Goal: Contribute content: Contribute content

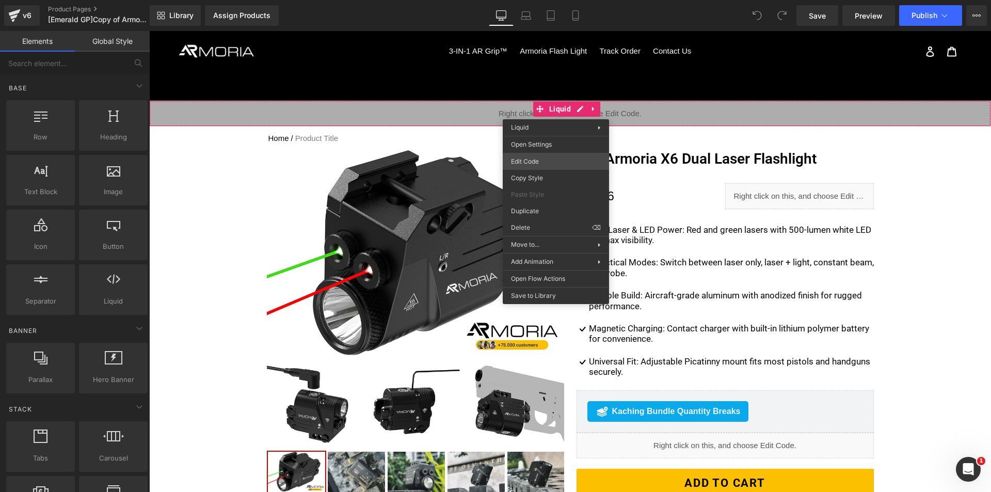
click at [534, 0] on div "You are previewing how the will restyle your page. You can not edit Elements in…" at bounding box center [495, 0] width 991 height 0
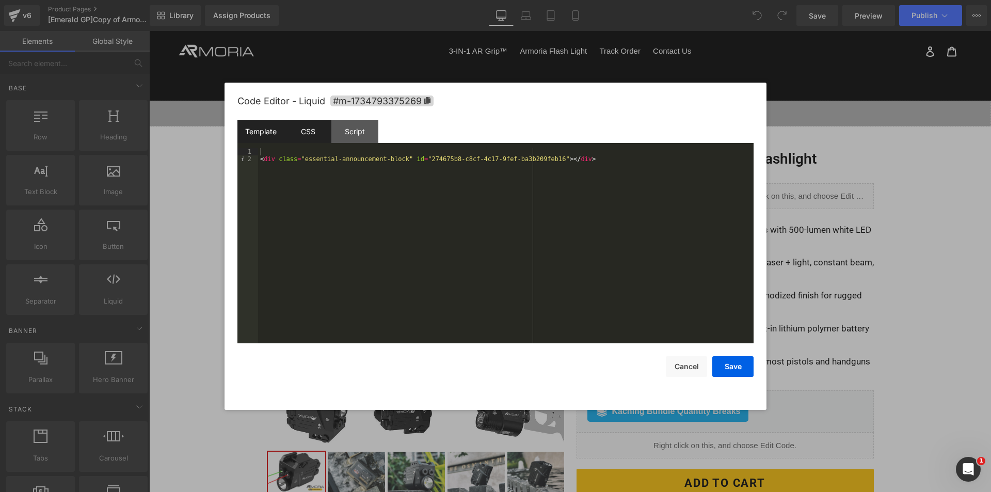
click at [0, 0] on div "CSS" at bounding box center [0, 0] width 0 height 0
click at [0, 0] on div "Script" at bounding box center [0, 0] width 0 height 0
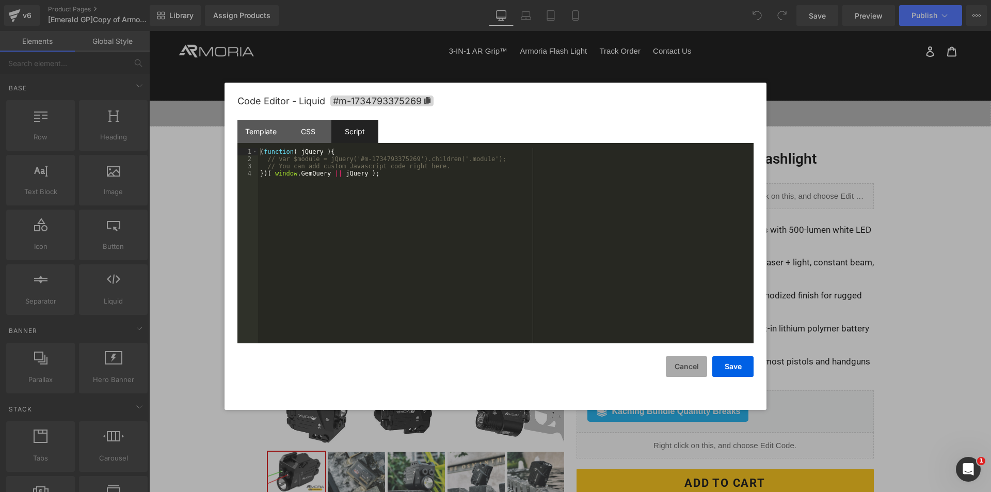
click at [0, 0] on button "Cancel" at bounding box center [0, 0] width 0 height 0
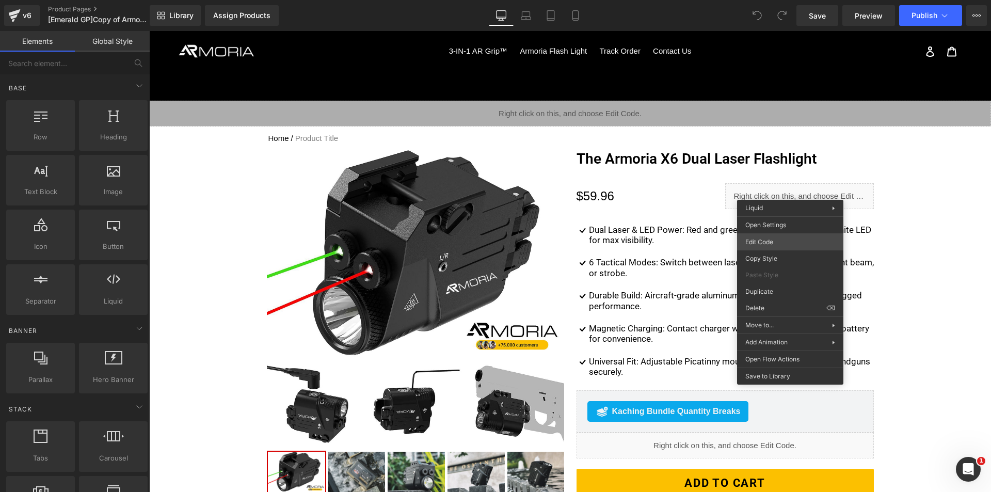
click at [752, 0] on div "You are previewing how the will restyle your page. You can not edit Elements in…" at bounding box center [495, 0] width 991 height 0
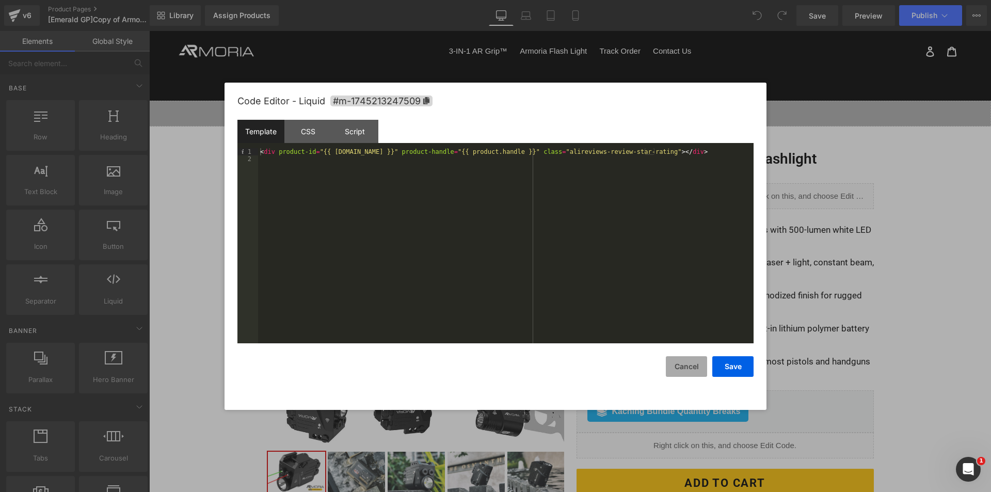
click at [0, 0] on button "Cancel" at bounding box center [0, 0] width 0 height 0
click at [684, 0] on div "You are previewing how the will restyle your page. You can not edit Elements in…" at bounding box center [495, 0] width 991 height 0
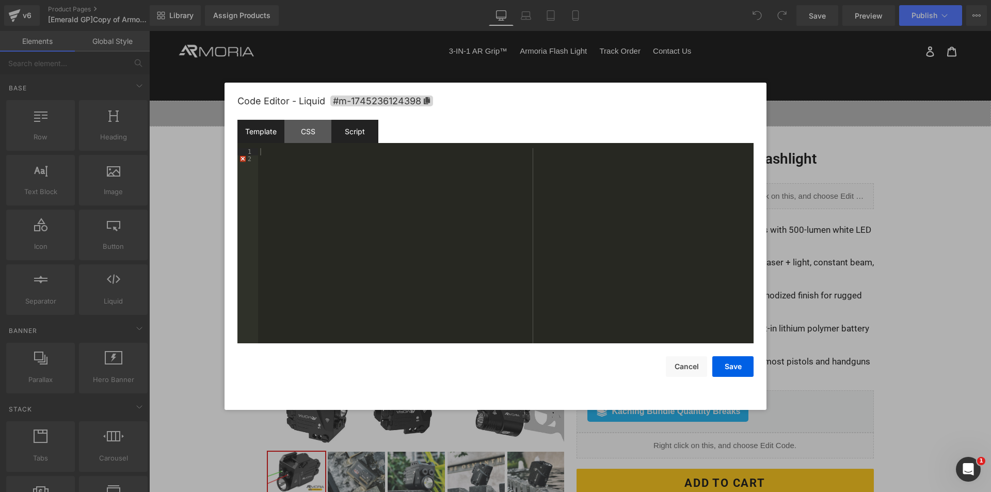
click at [0, 0] on div "Script" at bounding box center [0, 0] width 0 height 0
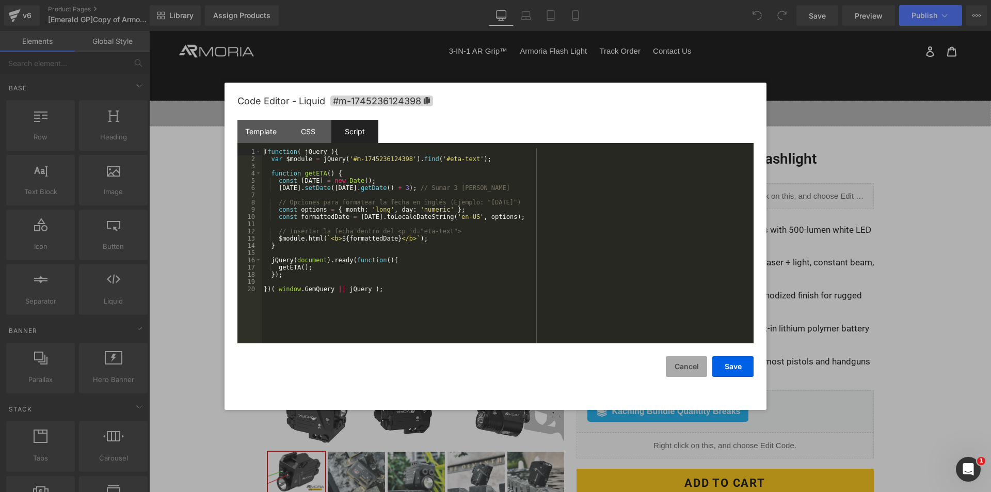
click at [0, 0] on button "Cancel" at bounding box center [0, 0] width 0 height 0
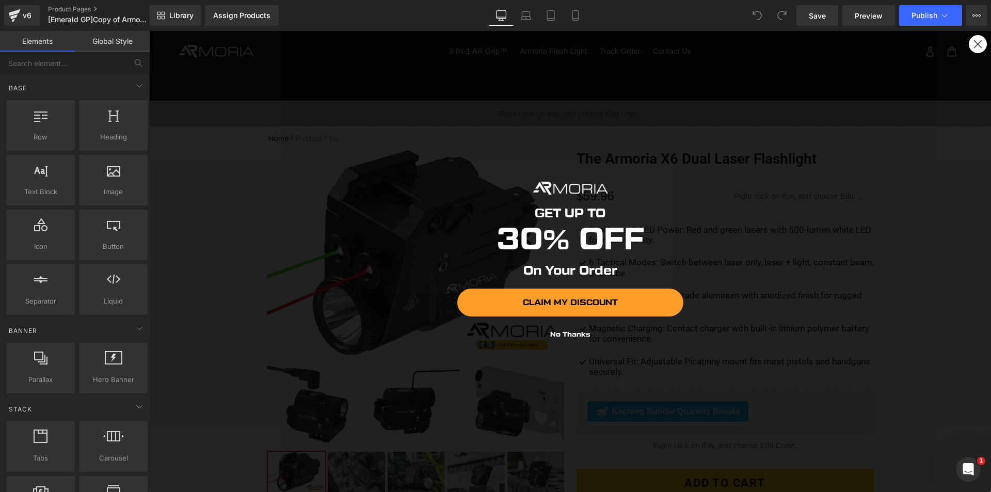
scroll to position [258, 0]
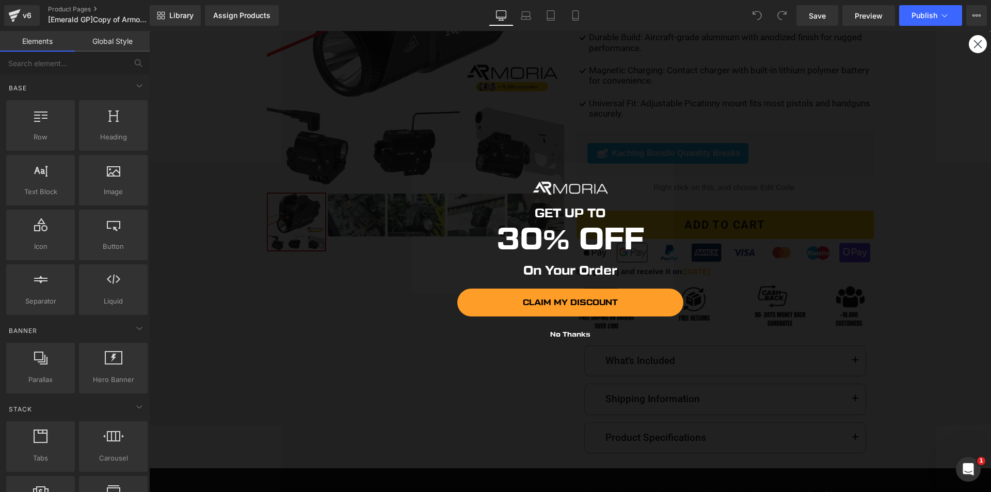
click at [974, 43] on icon "Close dialog" at bounding box center [977, 44] width 7 height 7
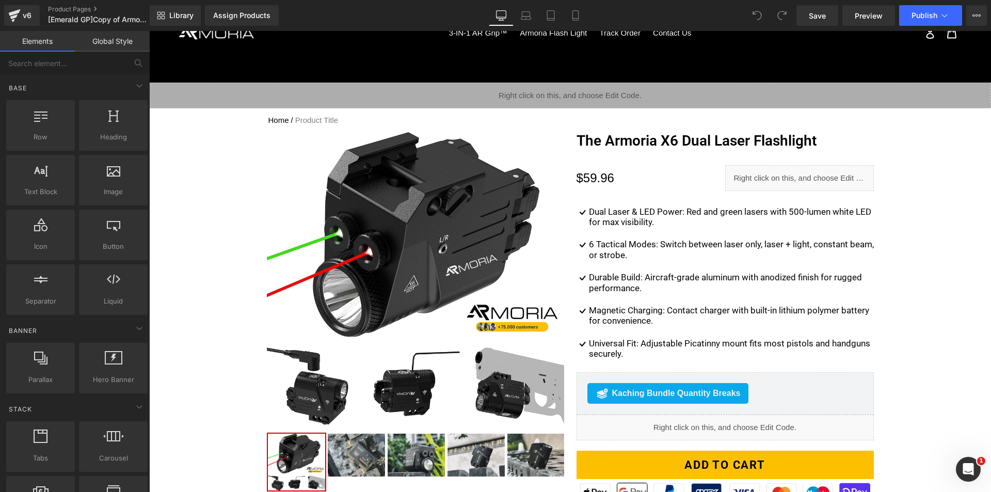
scroll to position [0, 0]
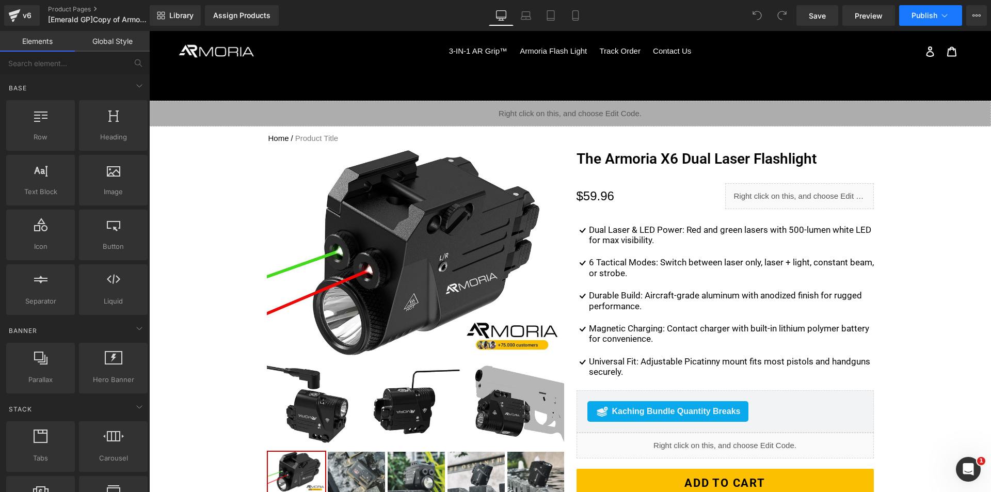
click at [921, 19] on span "Publish" at bounding box center [924, 15] width 26 height 8
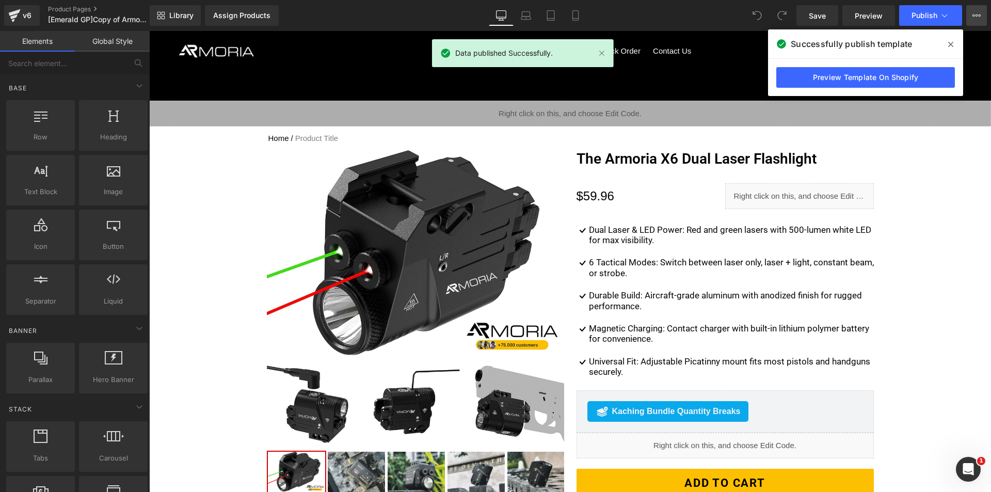
click at [974, 11] on button "View Live Page View with current Template Save Template to Library Schedule Pub…" at bounding box center [976, 15] width 21 height 21
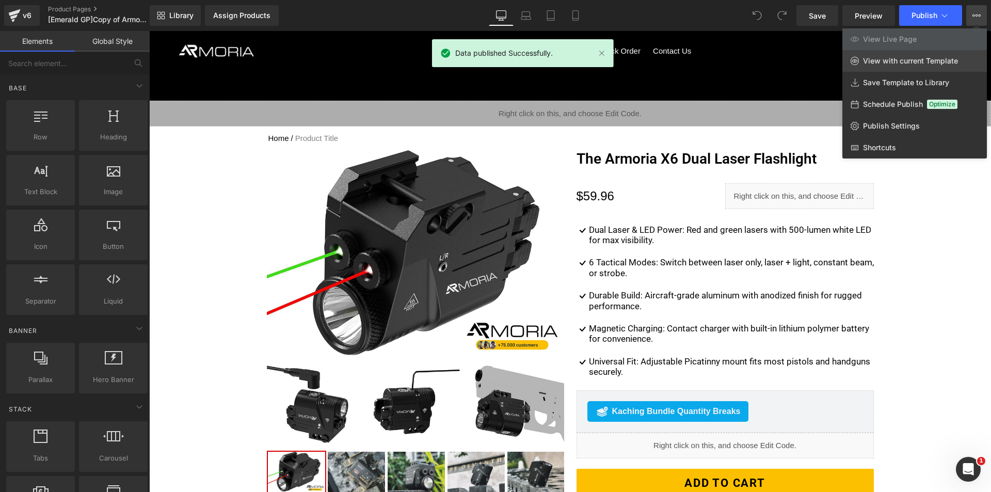
click at [914, 53] on link "View with current Template" at bounding box center [914, 61] width 144 height 22
